Goal: Manage account settings

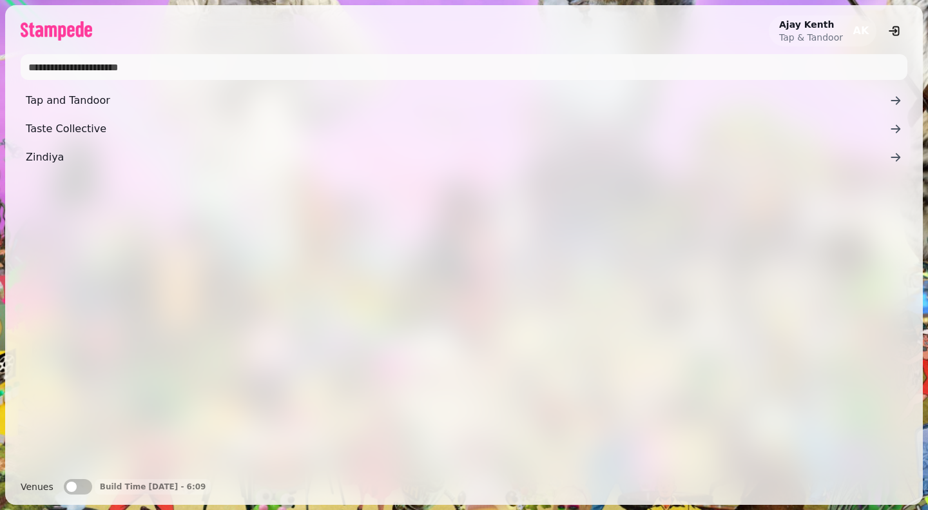
click at [31, 156] on span "Zindiya" at bounding box center [458, 157] width 864 height 15
click at [79, 125] on span "Taste Collective" at bounding box center [458, 128] width 864 height 15
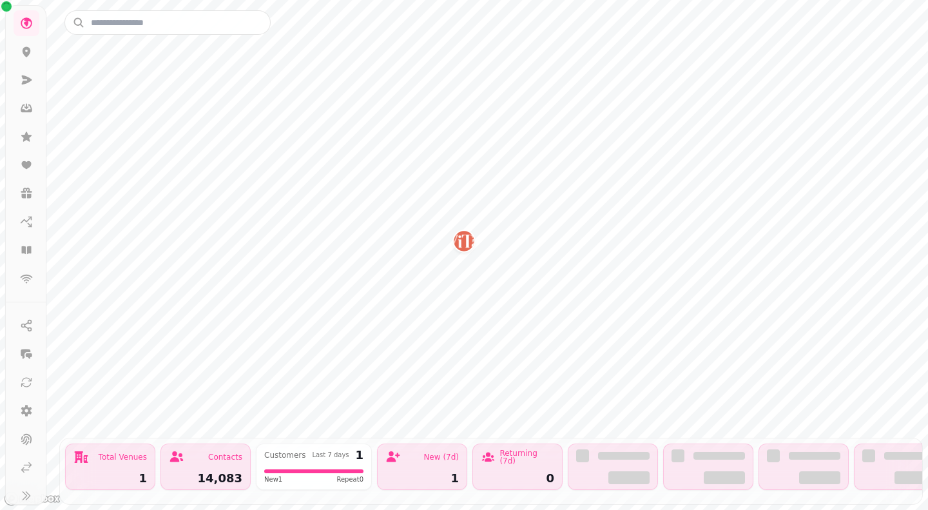
scroll to position [80, 0]
click at [24, 401] on icon at bounding box center [26, 400] width 13 height 13
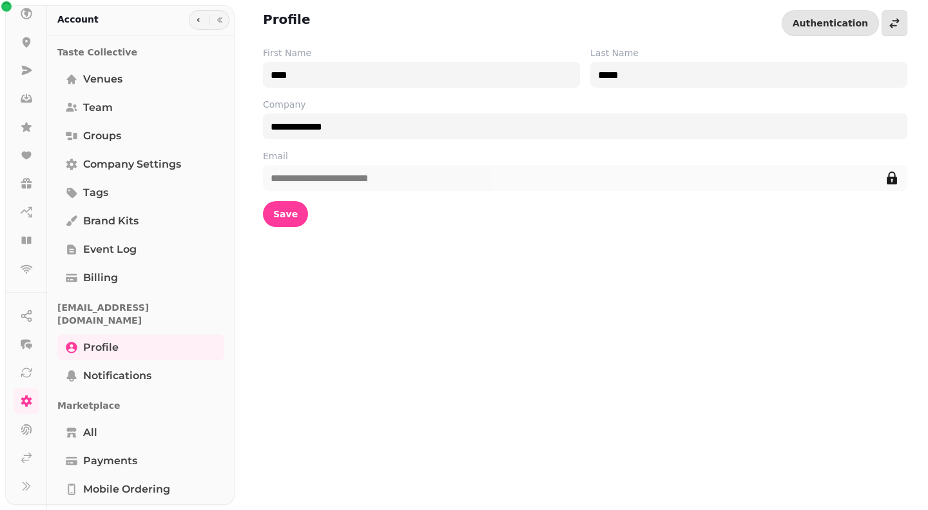
click at [111, 279] on span "Billing" at bounding box center [100, 277] width 35 height 15
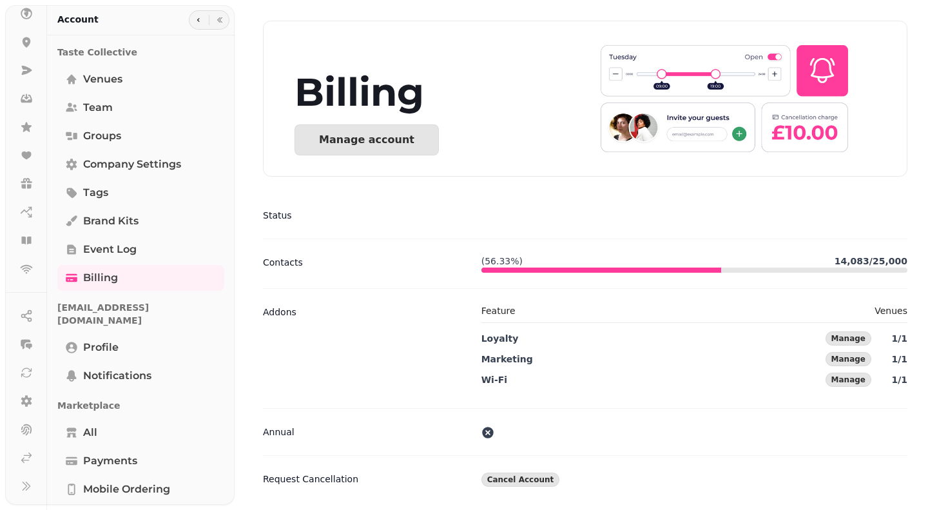
click at [356, 156] on div "Billing Manage account" at bounding box center [448, 114] width 306 height 124
click at [356, 151] on button "Manage account" at bounding box center [367, 139] width 144 height 31
click at [231, 92] on div "Taste Collective Venues Team Groups Company settings Tags Brand Kits Event log …" at bounding box center [141, 408] width 188 height 735
drag, startPoint x: 229, startPoint y: 93, endPoint x: 229, endPoint y: 17, distance: 75.4
click at [229, 17] on div "Account Taste Collective Venues Team Groups Company settings Tags Brand Kits Ev…" at bounding box center [141, 260] width 188 height 510
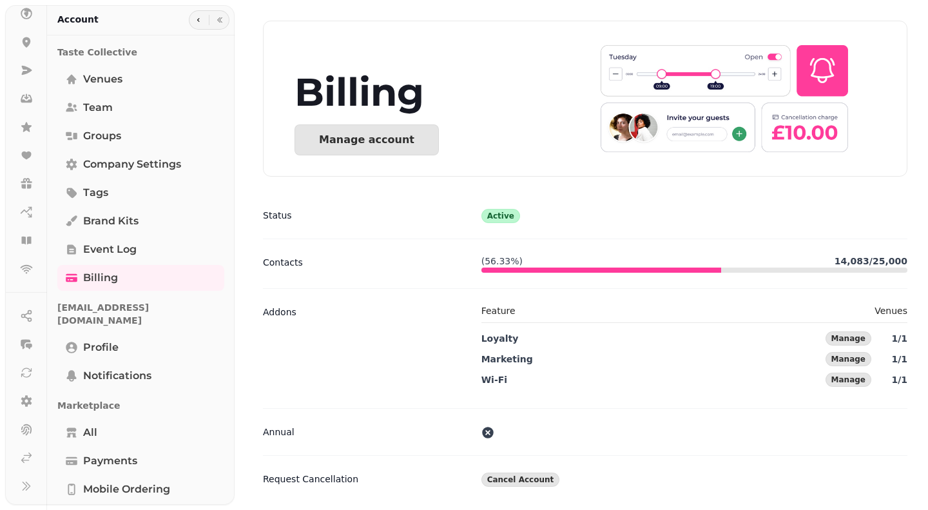
click at [207, 30] on div "Account" at bounding box center [141, 20] width 188 height 30
click at [216, 17] on icon "button" at bounding box center [220, 20] width 8 height 8
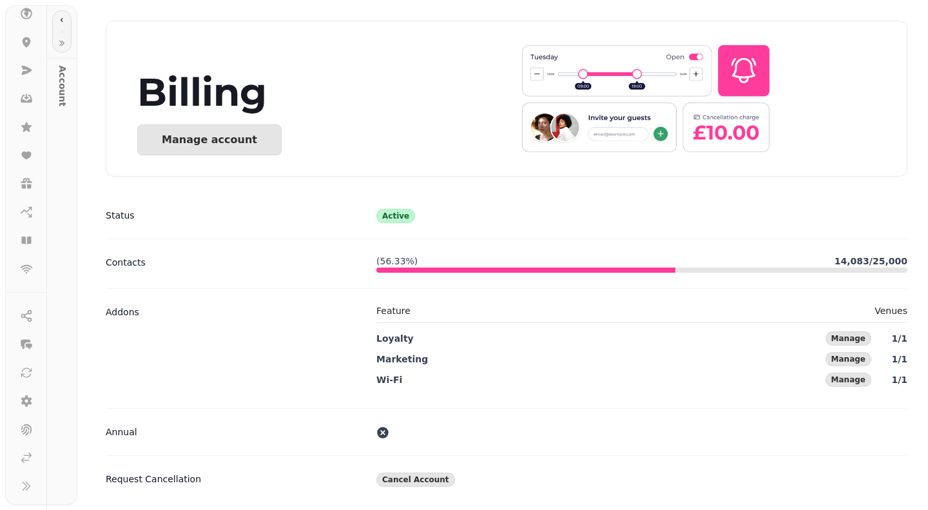
click at [72, 13] on div at bounding box center [62, 31] width 30 height 53
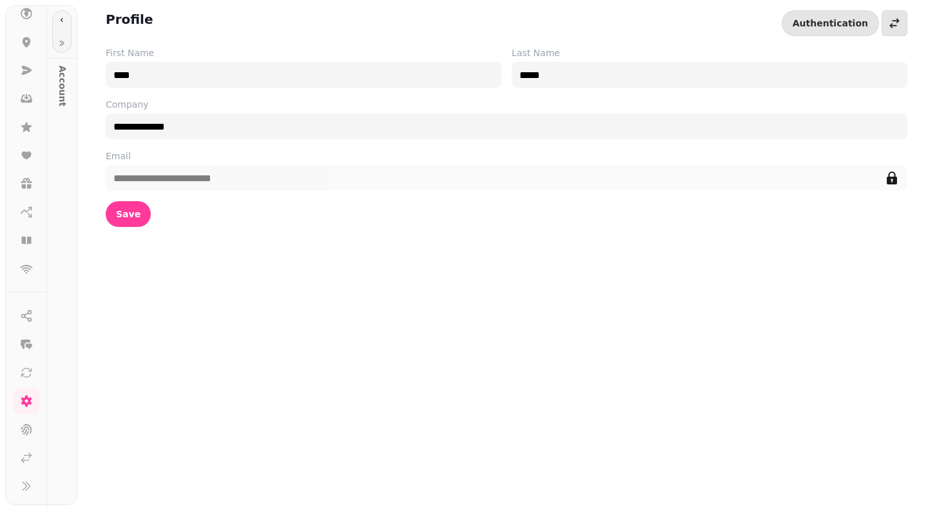
click at [135, 213] on button "Save" at bounding box center [128, 214] width 45 height 26
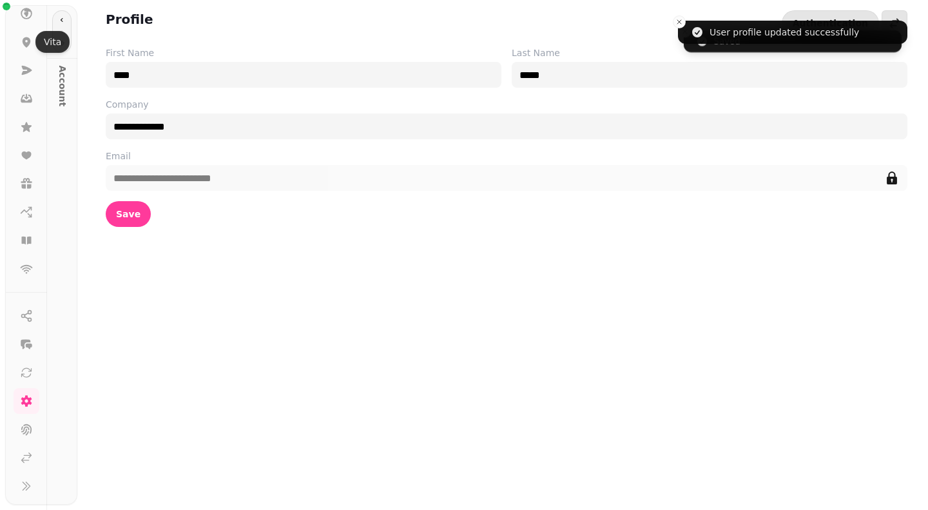
click at [24, 46] on icon at bounding box center [26, 41] width 13 height 13
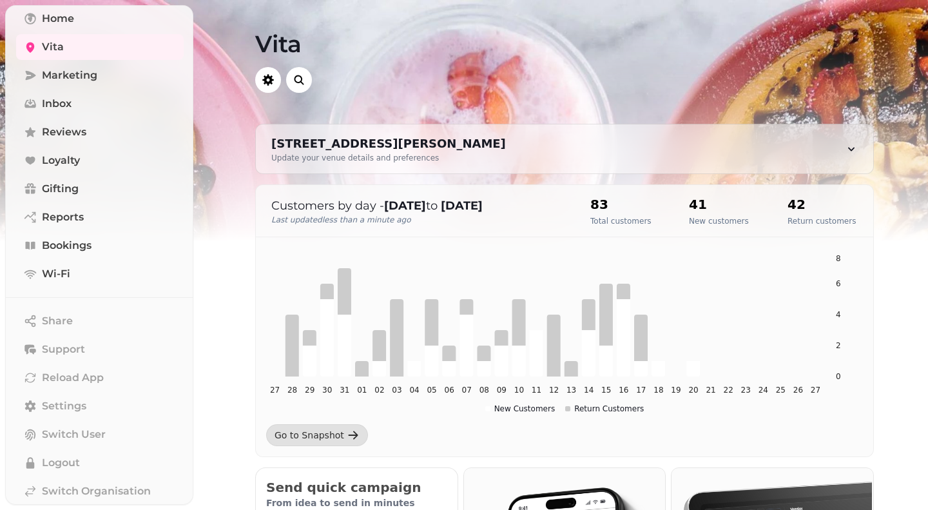
click at [846, 146] on icon at bounding box center [851, 148] width 13 height 13
select select "**********"
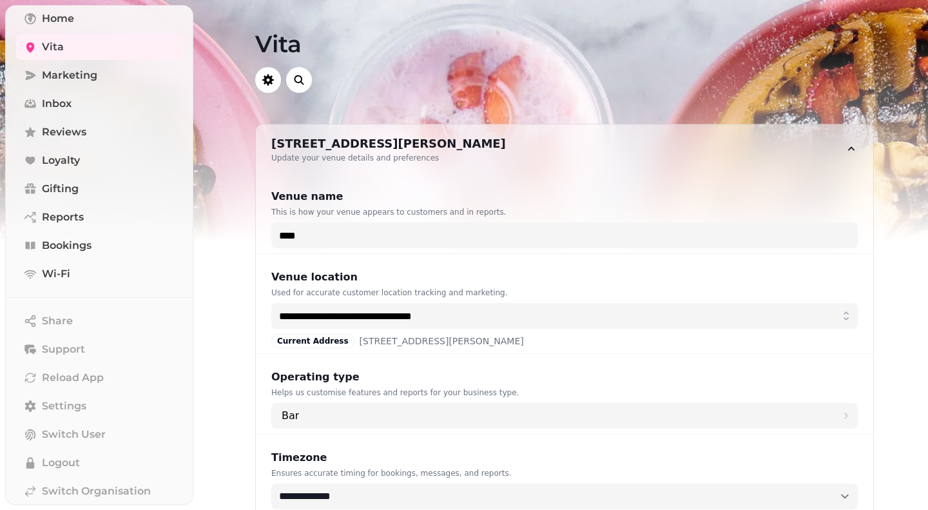
click at [846, 146] on icon at bounding box center [851, 148] width 13 height 13
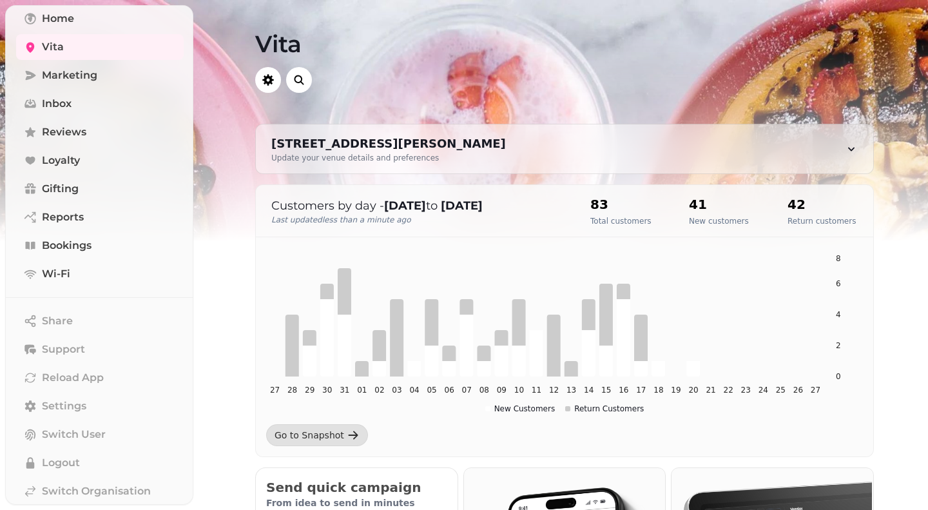
click at [301, 429] on div "Go to Snapshot" at bounding box center [310, 435] width 70 height 13
